Goal: Task Accomplishment & Management: Manage account settings

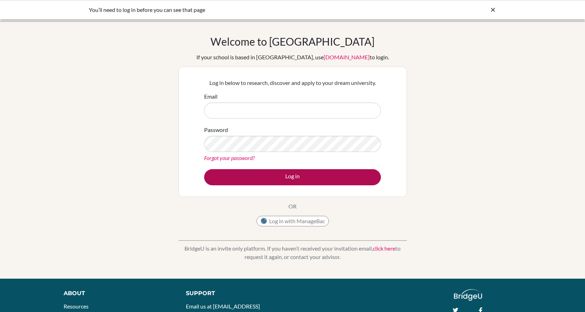
type input "[EMAIL_ADDRESS][DOMAIN_NAME]"
click at [296, 183] on button "Log in" at bounding box center [292, 177] width 177 height 16
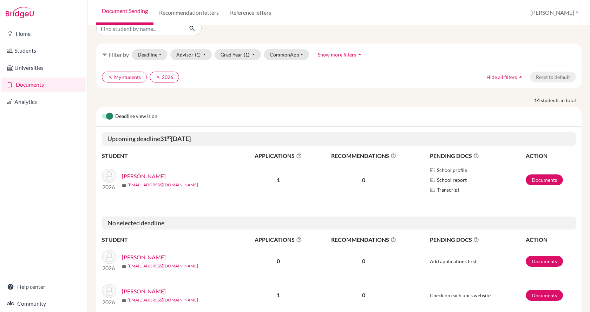
scroll to position [70, 0]
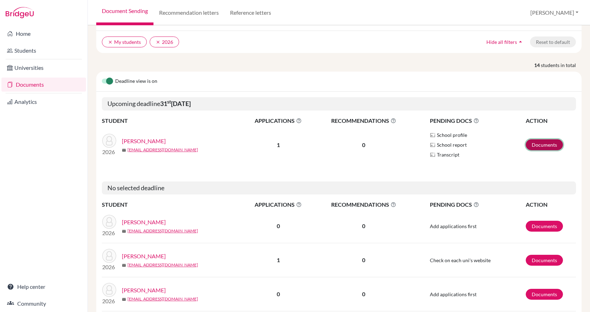
click at [534, 147] on link "Documents" at bounding box center [544, 144] width 37 height 11
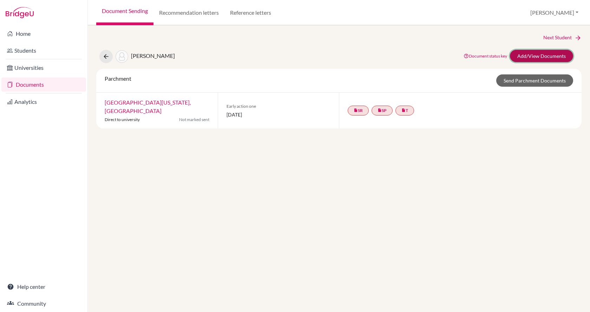
click at [539, 55] on link "Add/View Documents" at bounding box center [541, 56] width 63 height 12
